Goal: Task Accomplishment & Management: Use online tool/utility

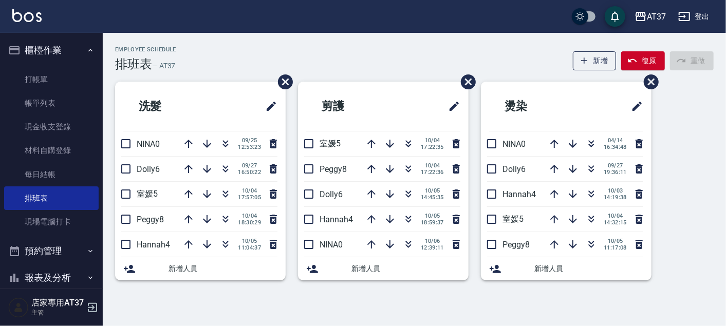
scroll to position [114, 0]
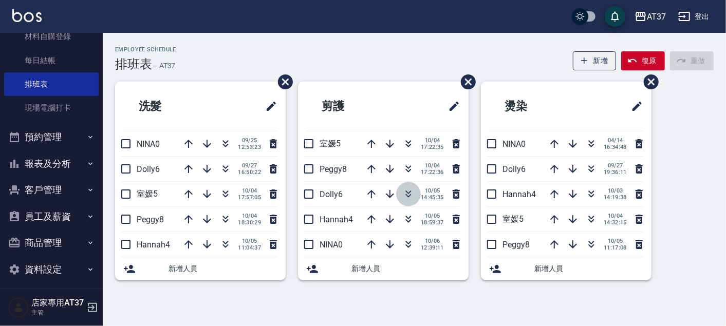
click at [409, 188] on icon "button" at bounding box center [408, 194] width 12 height 12
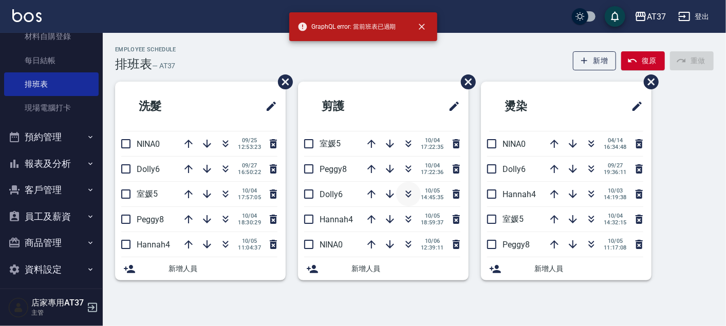
click at [407, 190] on icon "button" at bounding box center [408, 194] width 12 height 12
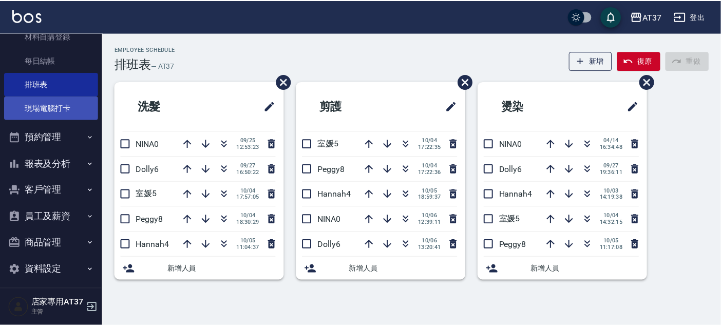
scroll to position [0, 0]
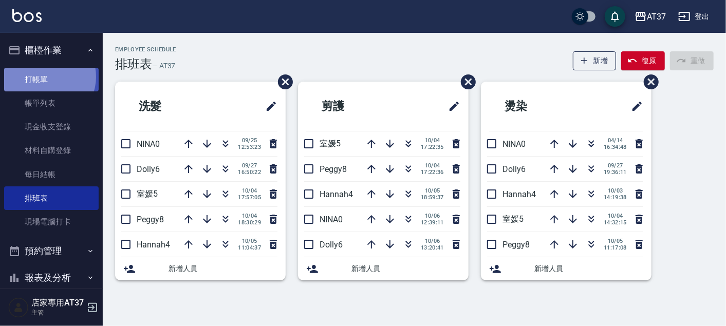
click at [47, 77] on link "打帳單" at bounding box center [51, 80] width 95 height 24
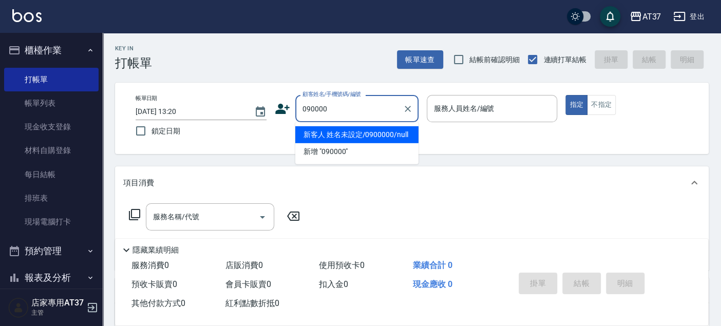
type input "新客人 姓名未設定/0900000/null"
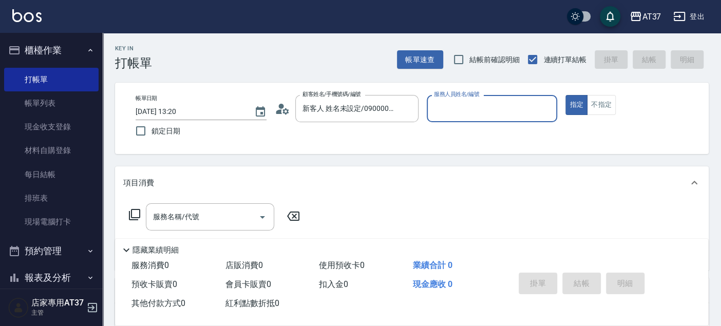
type input "6"
type button "true"
type input "Dolly-6"
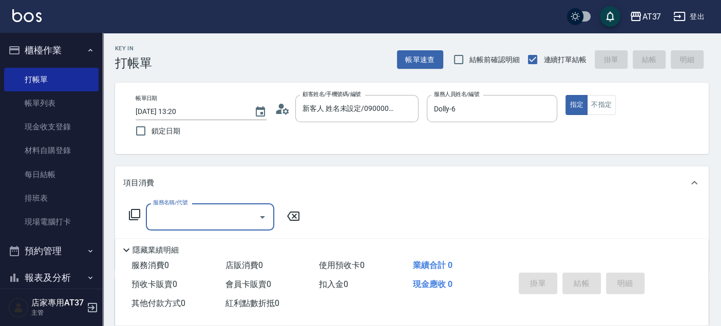
type input "新客人 姓名未設定/090000/null"
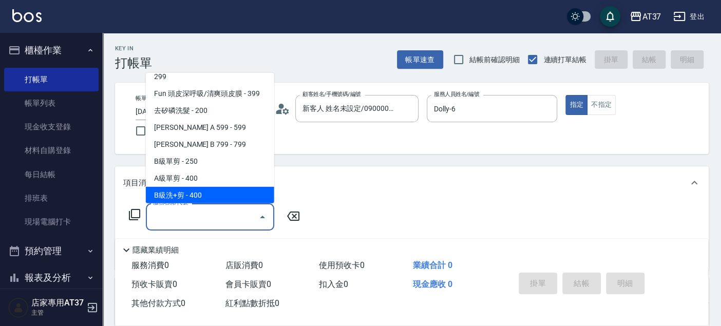
scroll to position [207, 0]
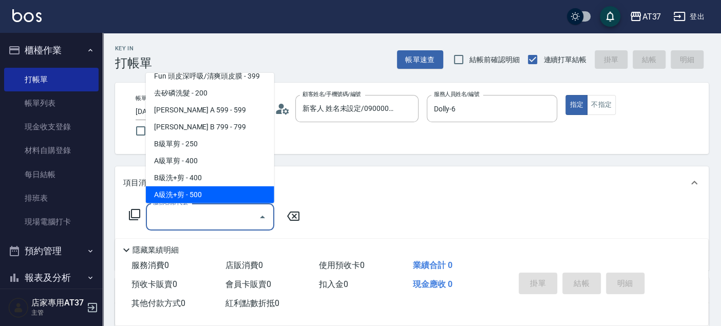
type input "A級洗+剪(204)"
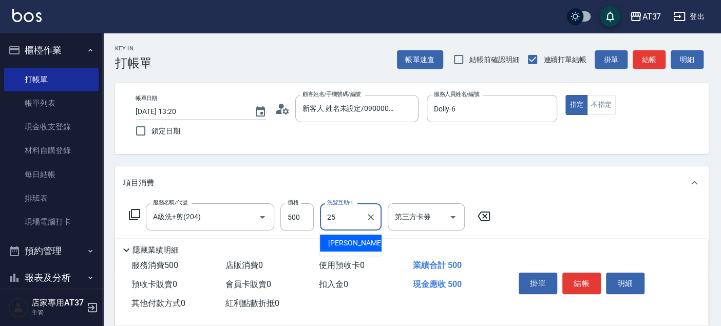
type input "子筠-25"
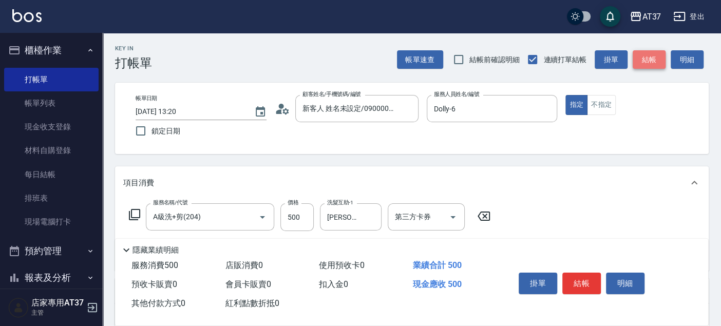
click at [644, 53] on button "結帳" at bounding box center [649, 59] width 33 height 19
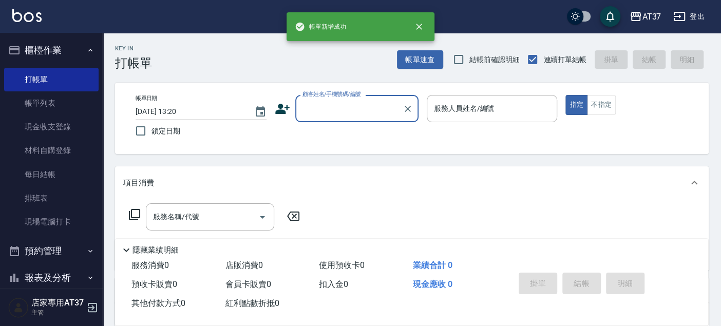
scroll to position [0, 0]
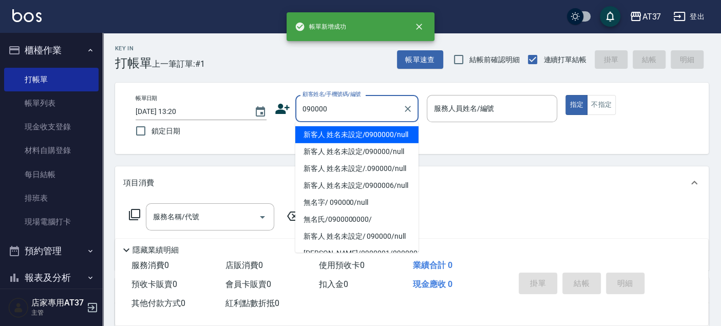
type input "新客人 姓名未設定/0900000/null"
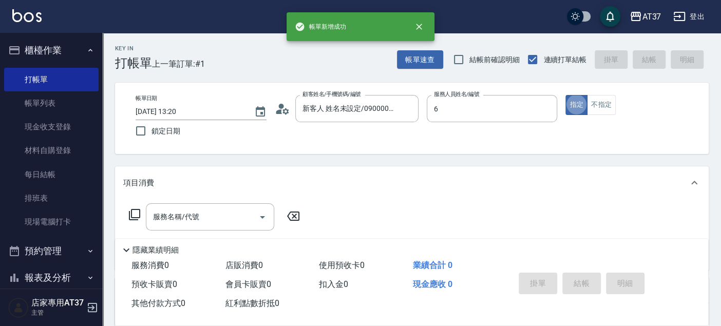
type input "Dolly-6"
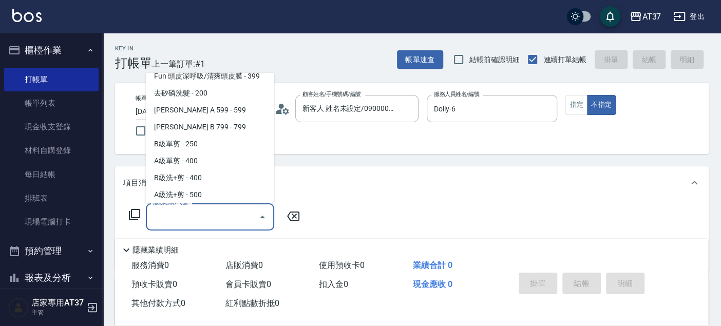
scroll to position [240, 0]
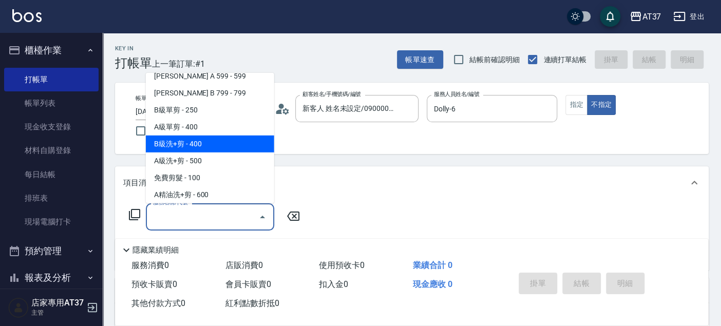
type input "B級洗+剪(203)"
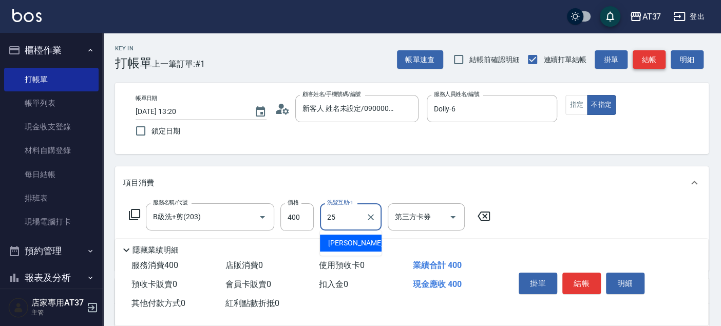
type input "子筠-25"
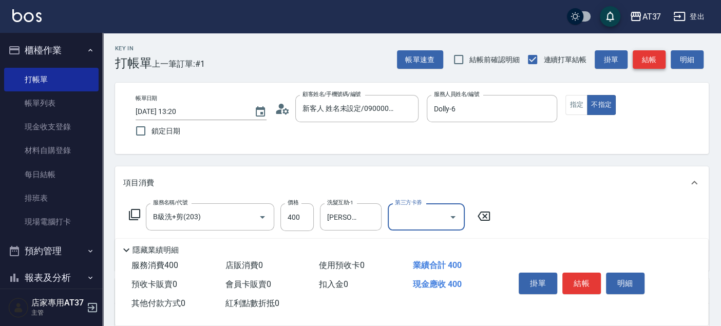
click at [644, 53] on button "結帳" at bounding box center [649, 59] width 33 height 19
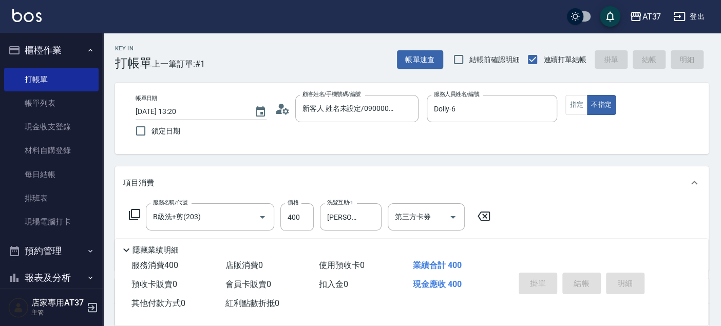
type input "2025/10/06 13:21"
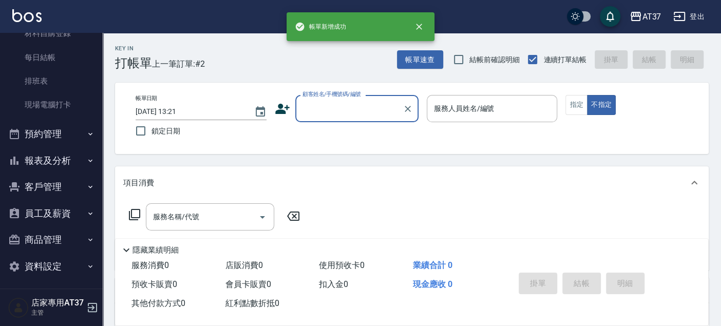
scroll to position [119, 0]
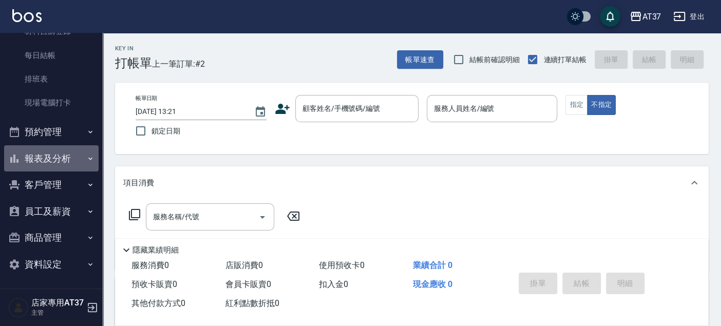
click at [64, 162] on button "報表及分析" at bounding box center [51, 158] width 95 height 27
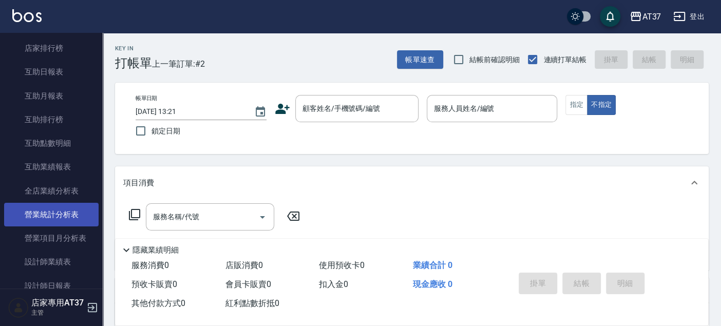
scroll to position [348, 0]
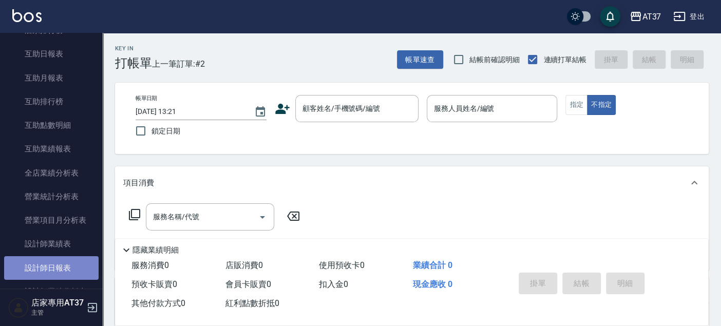
click at [77, 261] on link "設計師日報表" at bounding box center [51, 268] width 95 height 24
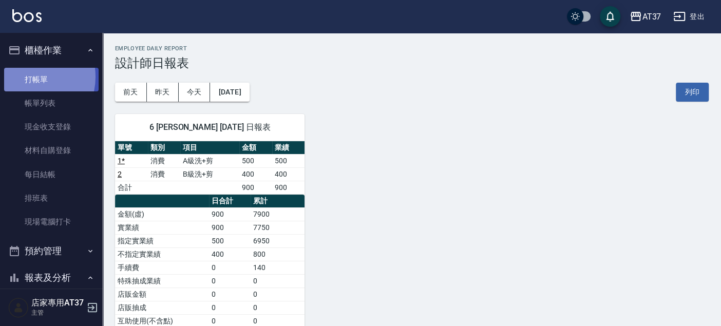
click at [29, 77] on link "打帳單" at bounding box center [51, 80] width 95 height 24
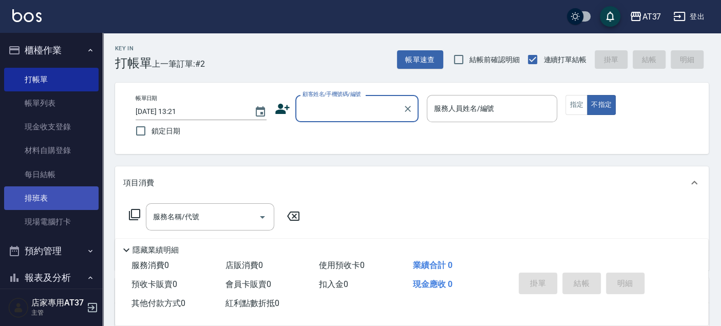
click at [60, 198] on link "排班表" at bounding box center [51, 198] width 95 height 24
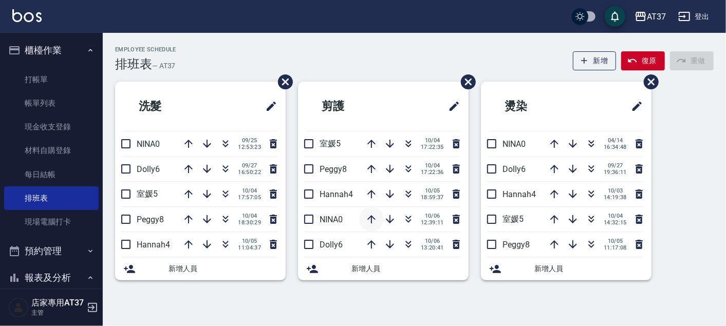
click at [373, 214] on icon "button" at bounding box center [371, 219] width 12 height 12
click at [370, 192] on icon "button" at bounding box center [371, 194] width 8 height 8
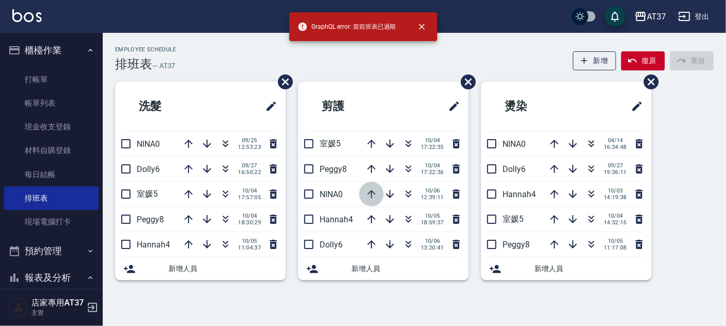
click at [370, 192] on icon "button" at bounding box center [371, 194] width 12 height 12
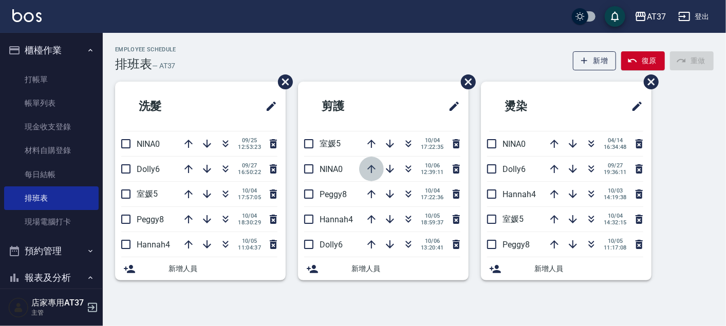
click at [376, 167] on icon "button" at bounding box center [371, 169] width 12 height 12
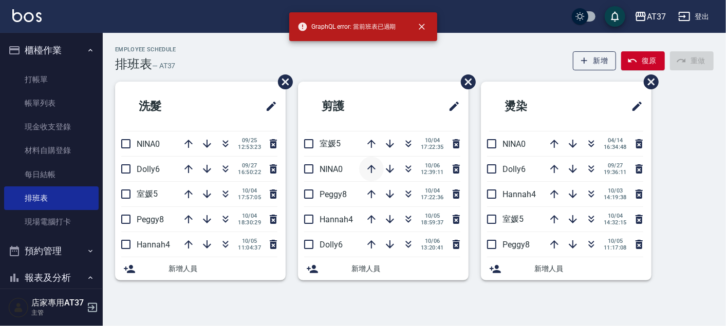
click at [371, 166] on icon "button" at bounding box center [371, 169] width 8 height 8
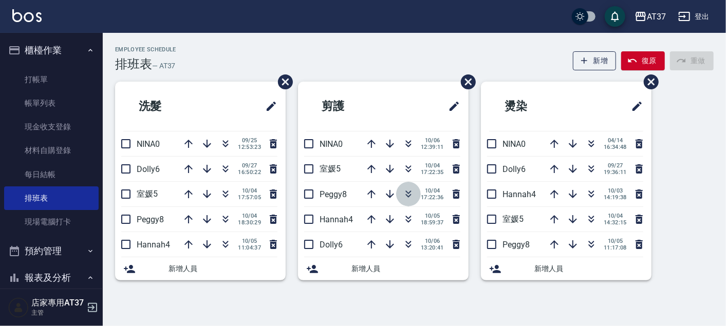
click at [408, 192] on icon "button" at bounding box center [409, 193] width 6 height 4
click at [412, 195] on icon "button" at bounding box center [408, 194] width 12 height 12
